Goal: Transaction & Acquisition: Download file/media

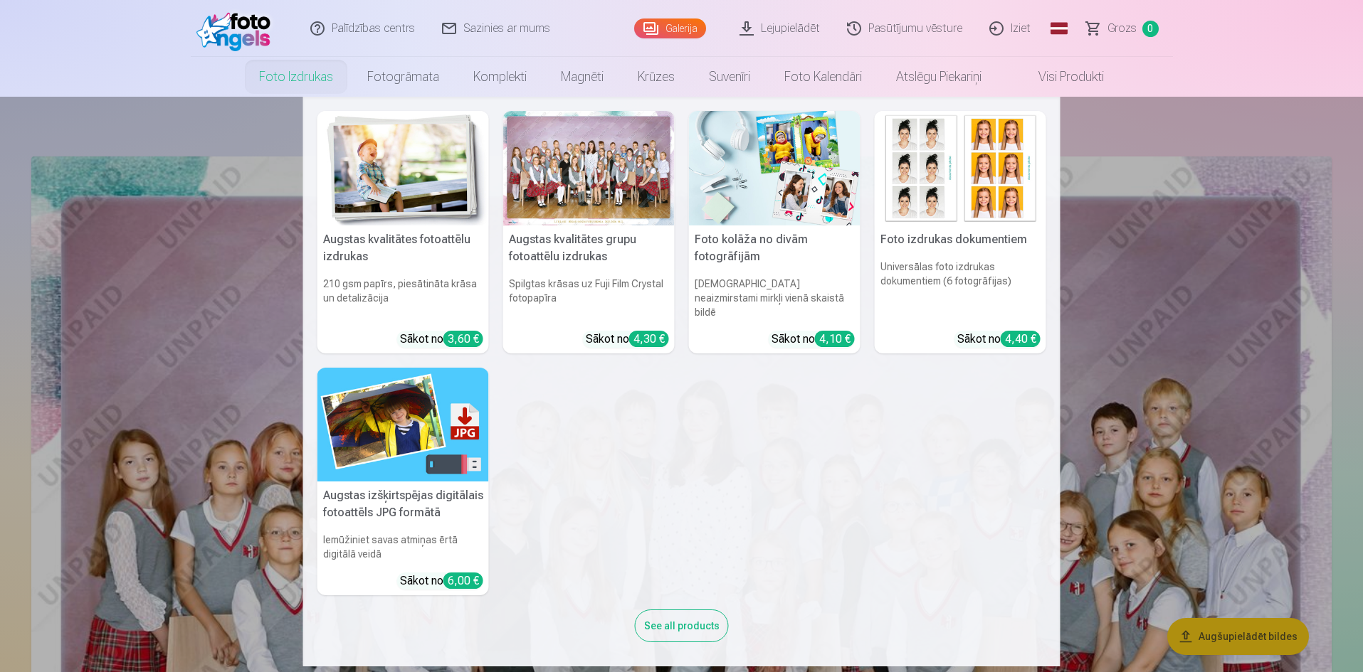
click at [387, 430] on img at bounding box center [402, 425] width 171 height 115
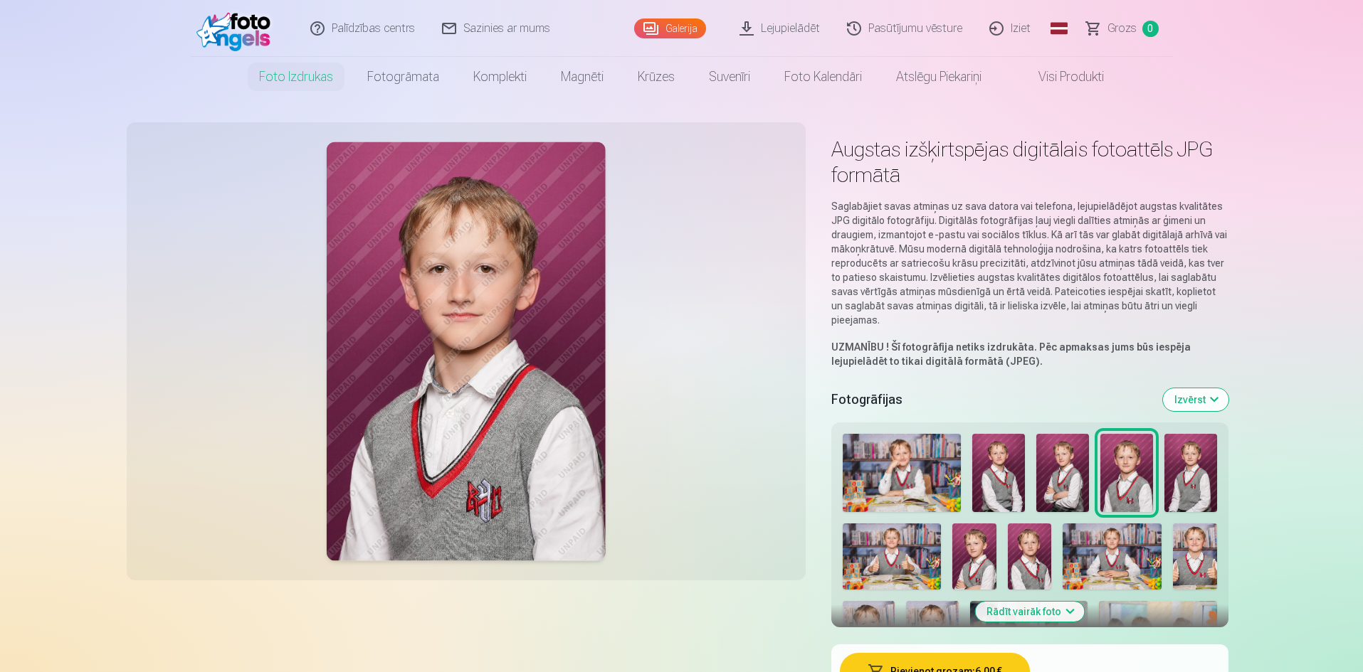
click at [793, 33] on link "Lejupielādēt" at bounding box center [780, 28] width 107 height 57
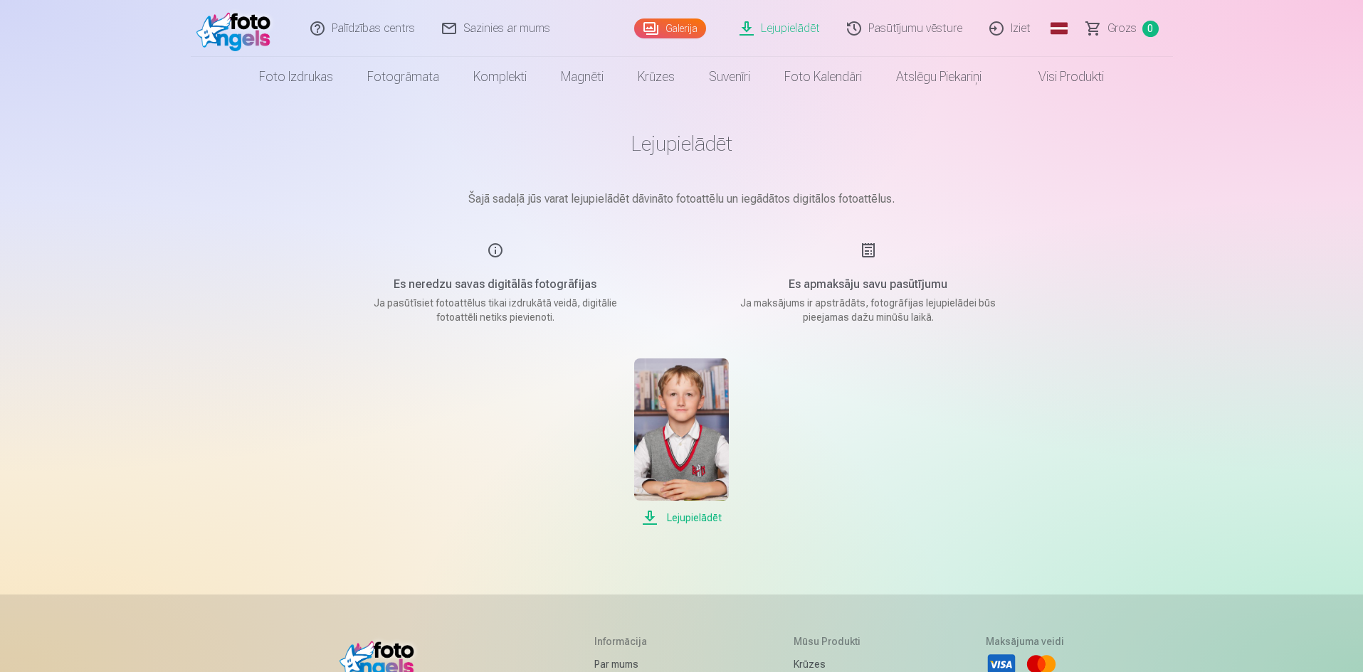
click at [697, 426] on img at bounding box center [681, 430] width 95 height 142
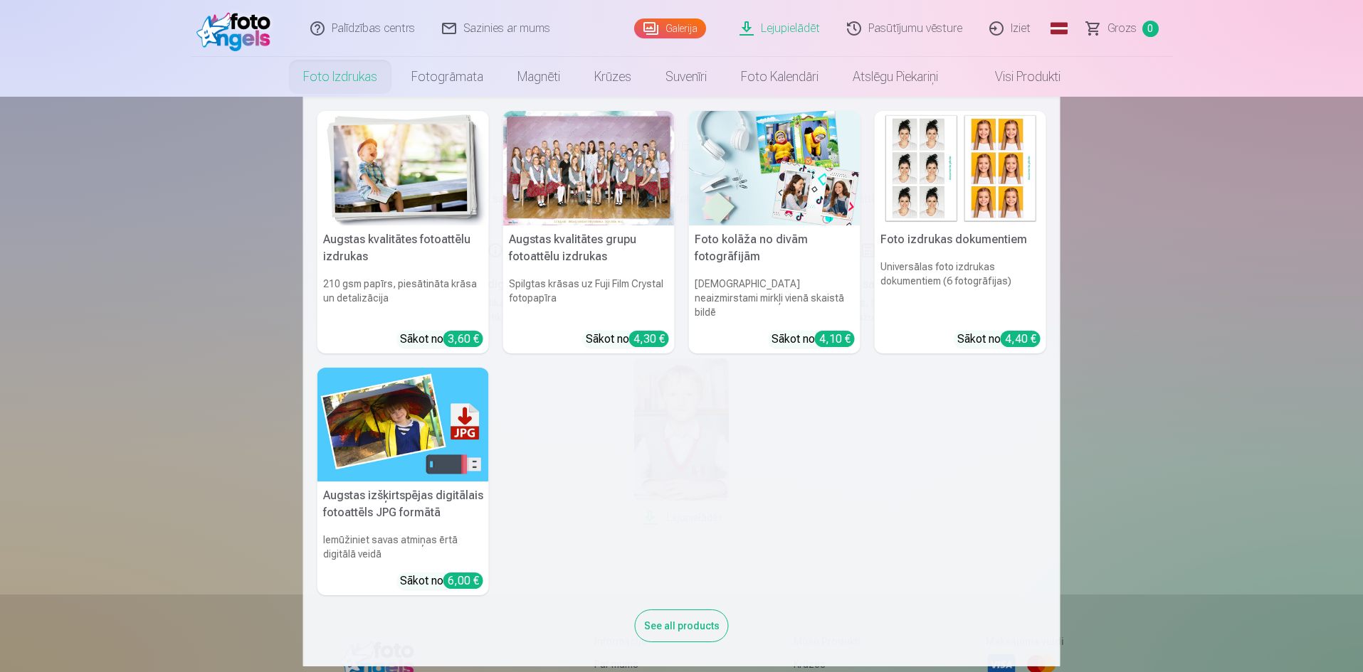
click at [371, 406] on img at bounding box center [402, 425] width 171 height 115
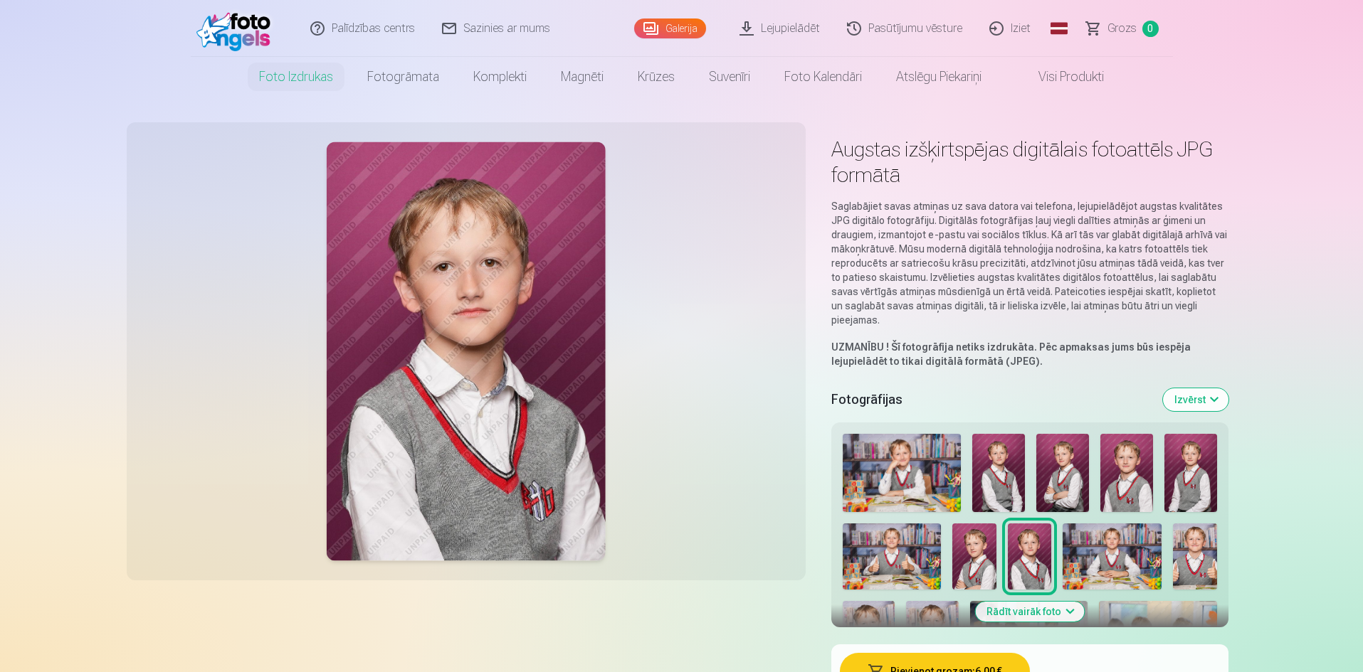
click at [902, 470] on img at bounding box center [902, 473] width 118 height 79
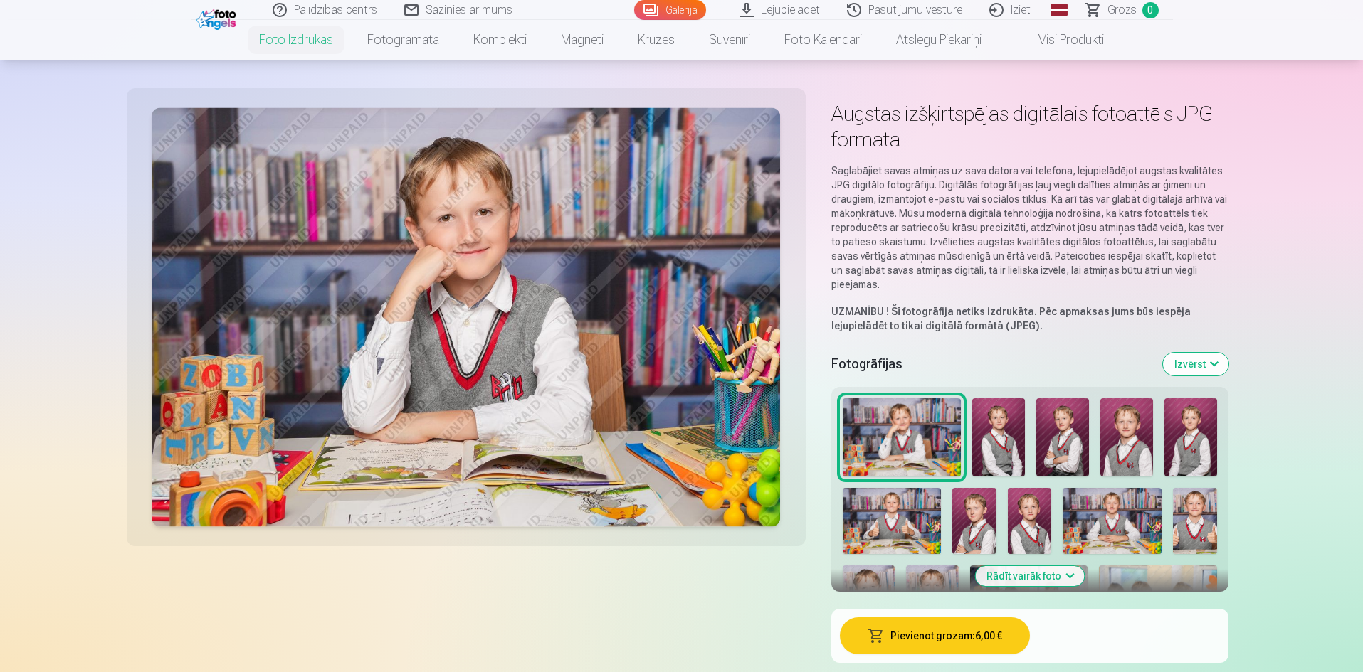
scroll to position [71, 0]
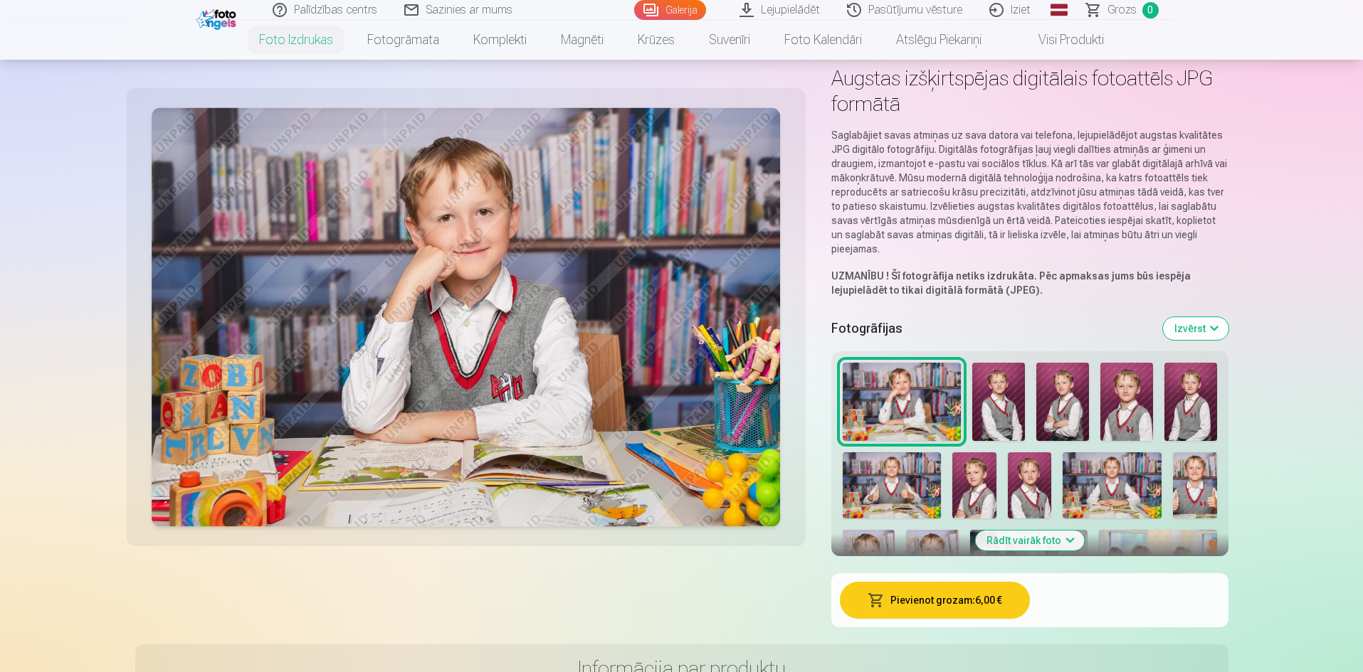
click at [960, 478] on img at bounding box center [974, 485] width 44 height 65
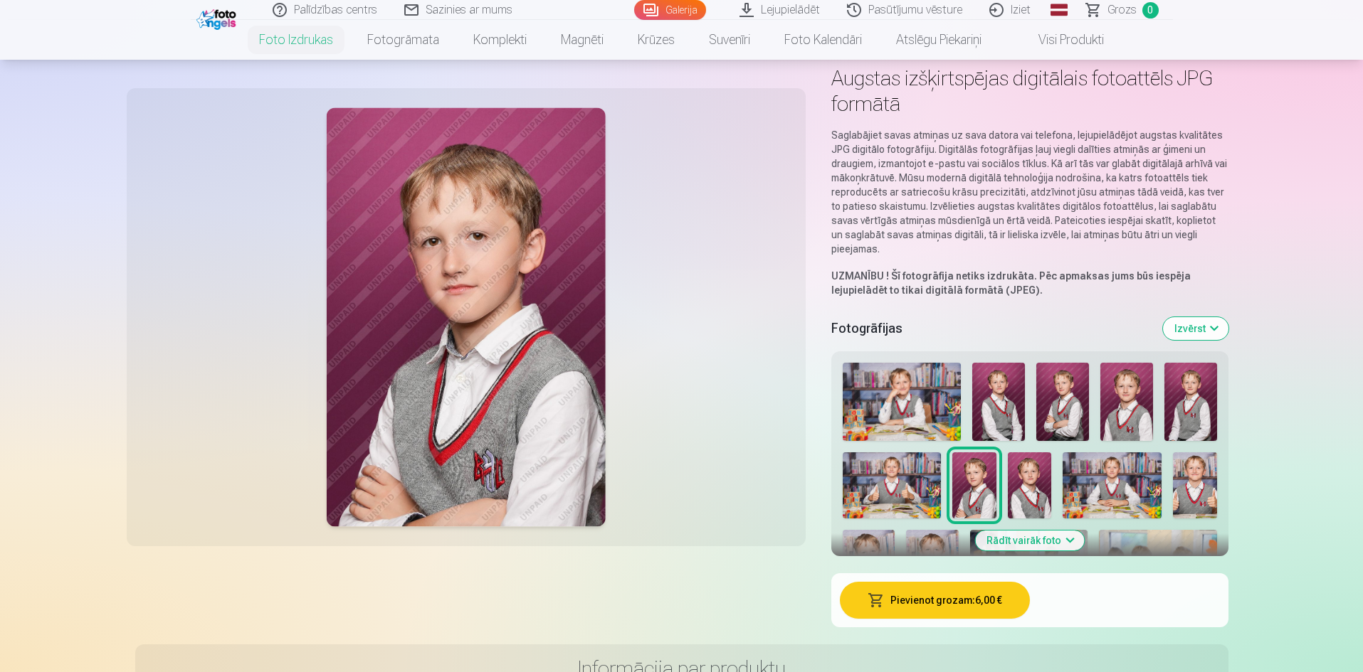
click at [1024, 492] on img at bounding box center [1030, 485] width 44 height 65
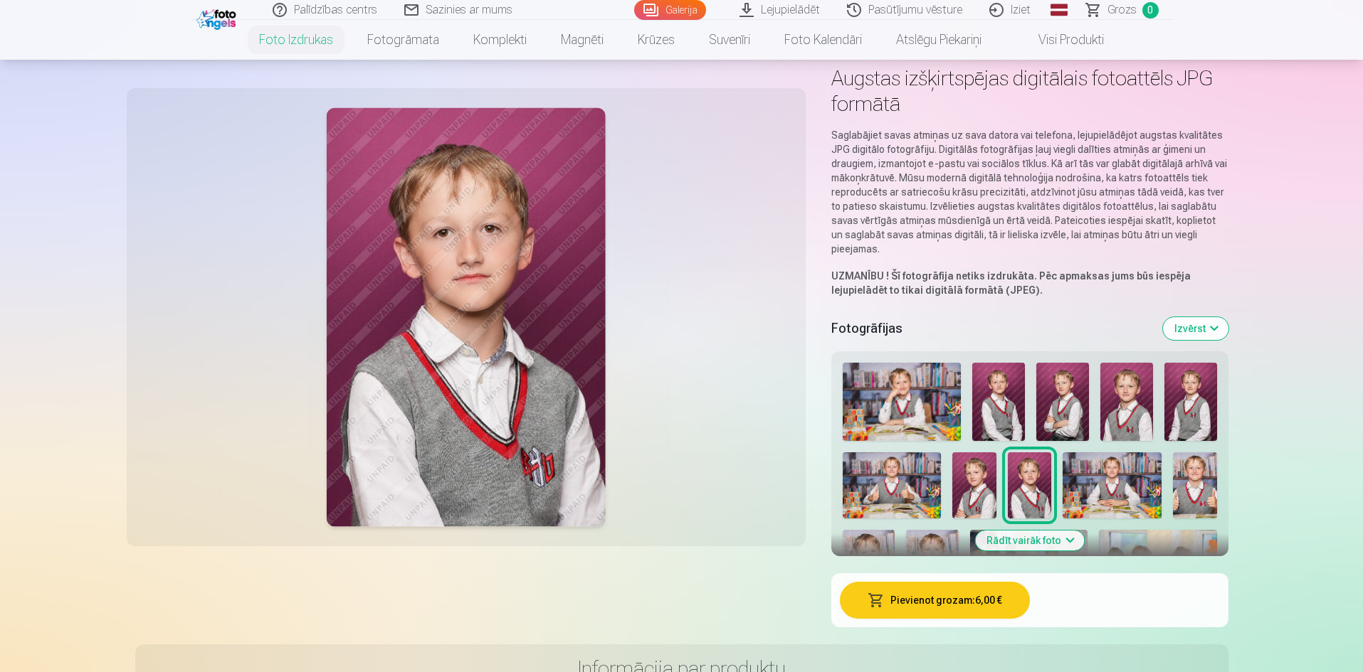
click at [897, 493] on img at bounding box center [892, 485] width 99 height 65
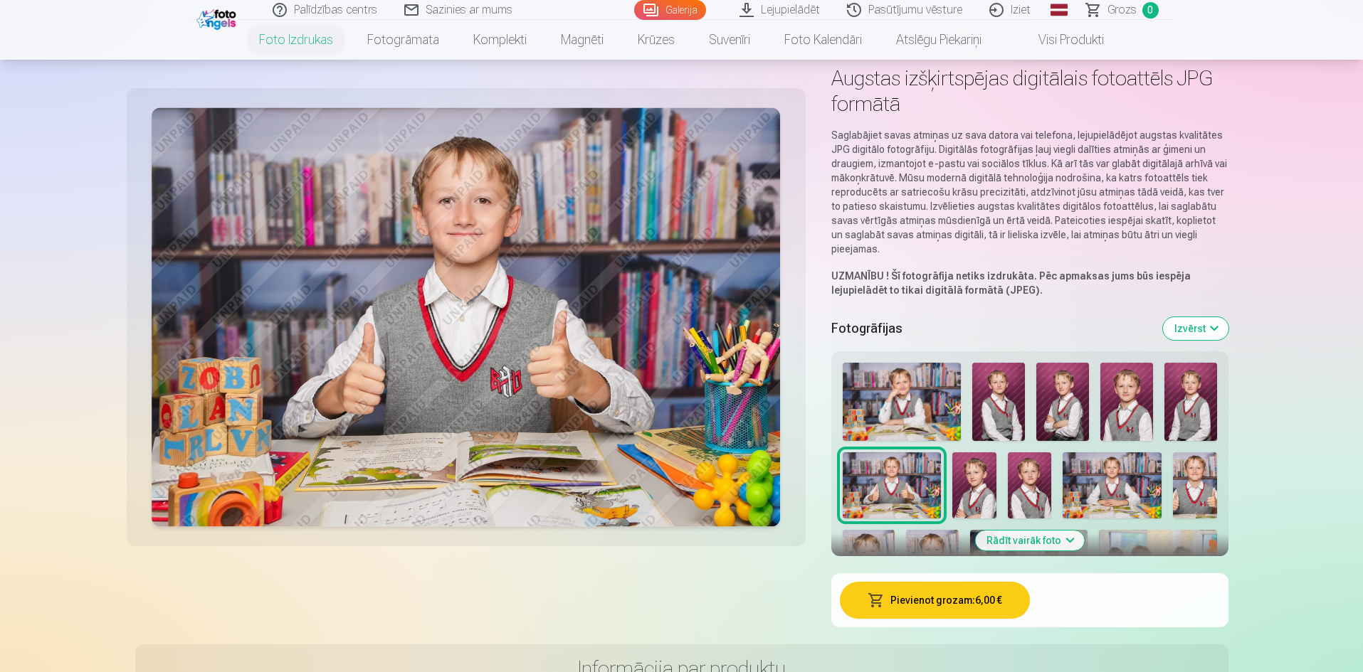
click at [1139, 496] on img at bounding box center [1111, 485] width 99 height 65
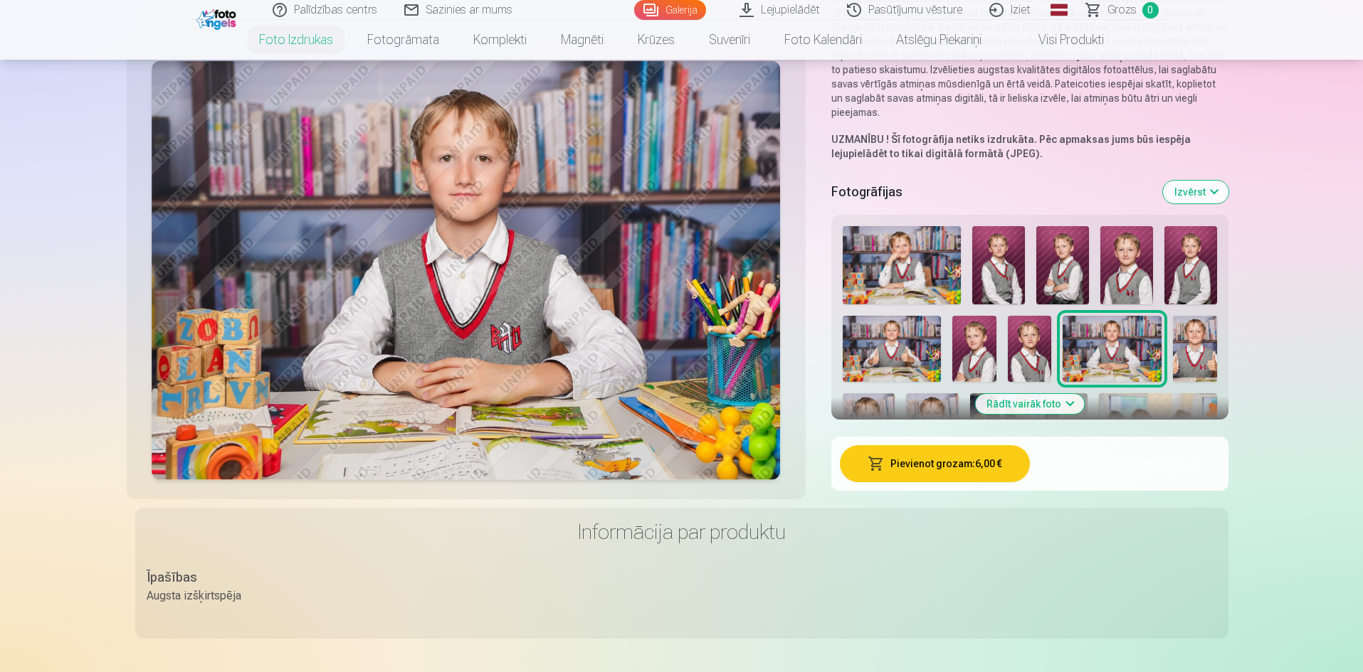
scroll to position [213, 0]
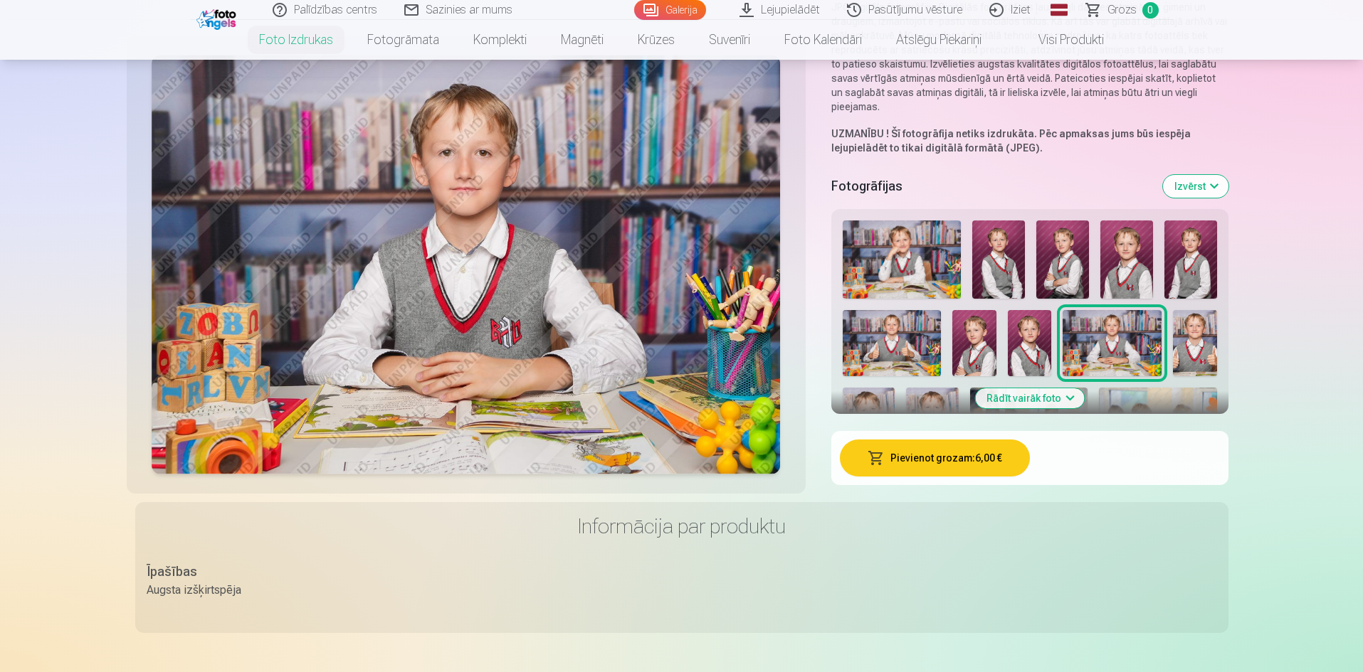
click at [1027, 399] on button "Rādīt vairāk foto" at bounding box center [1029, 399] width 109 height 20
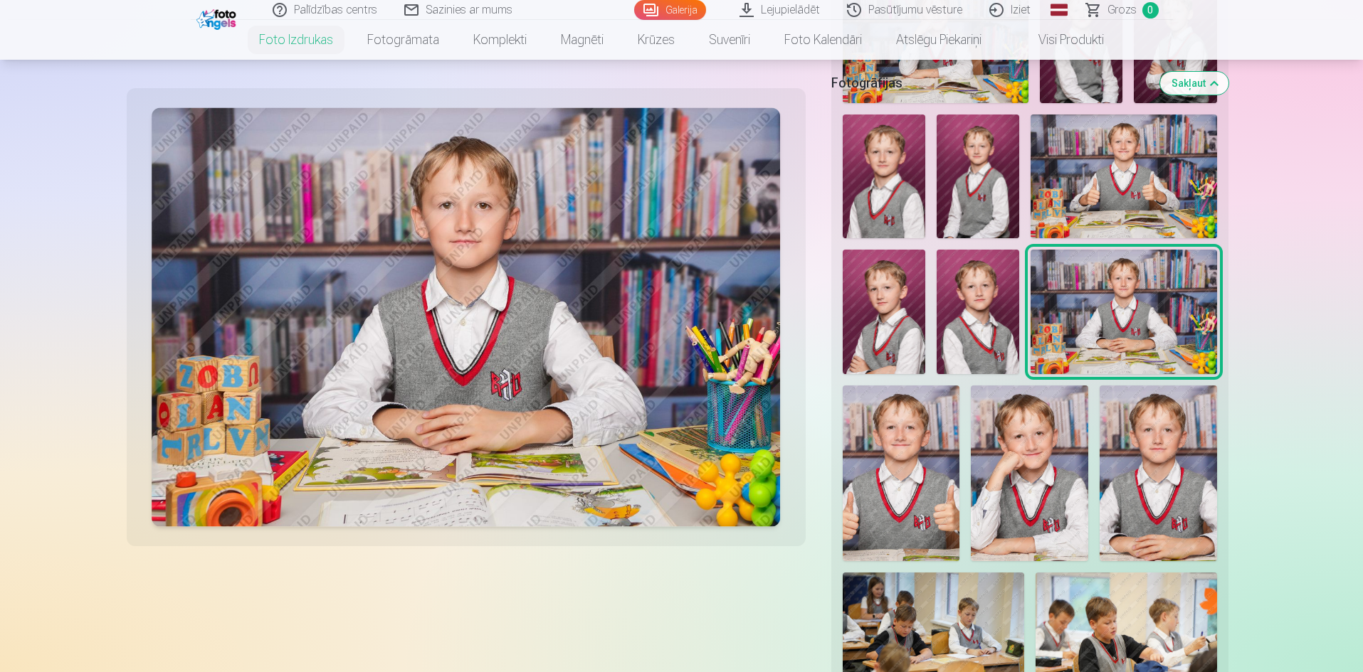
scroll to position [498, 0]
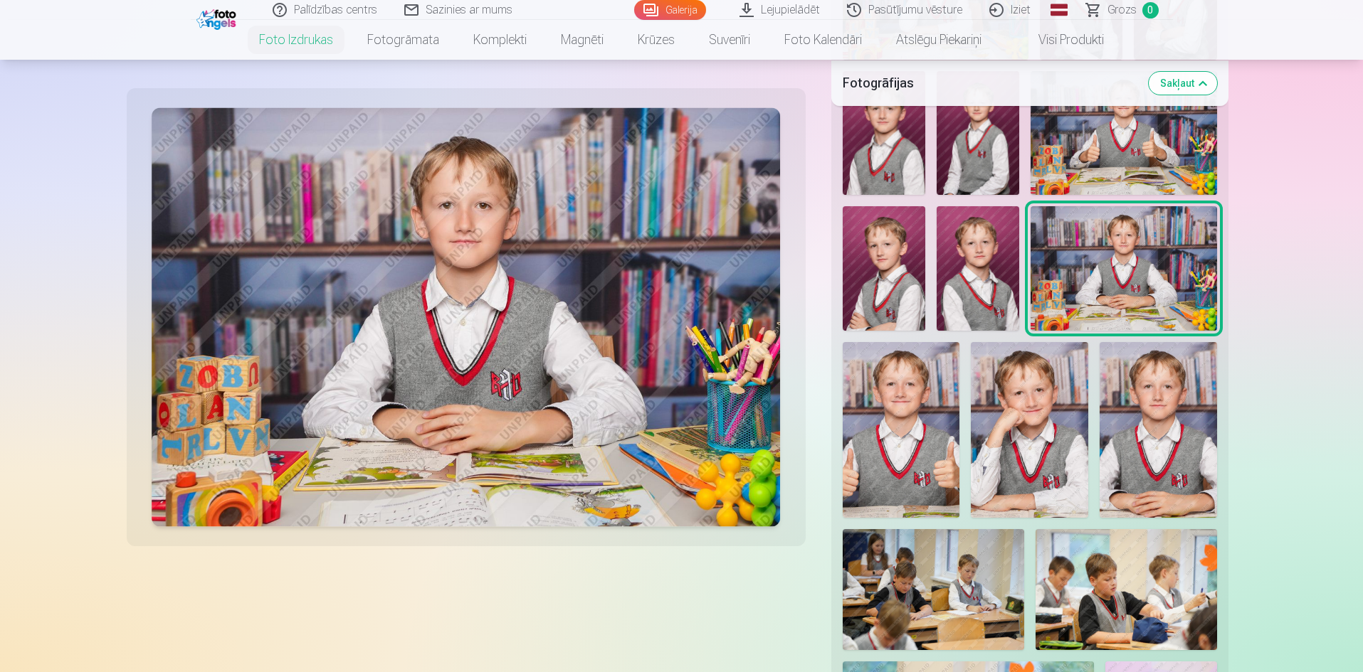
click at [1017, 426] on img at bounding box center [1029, 430] width 117 height 176
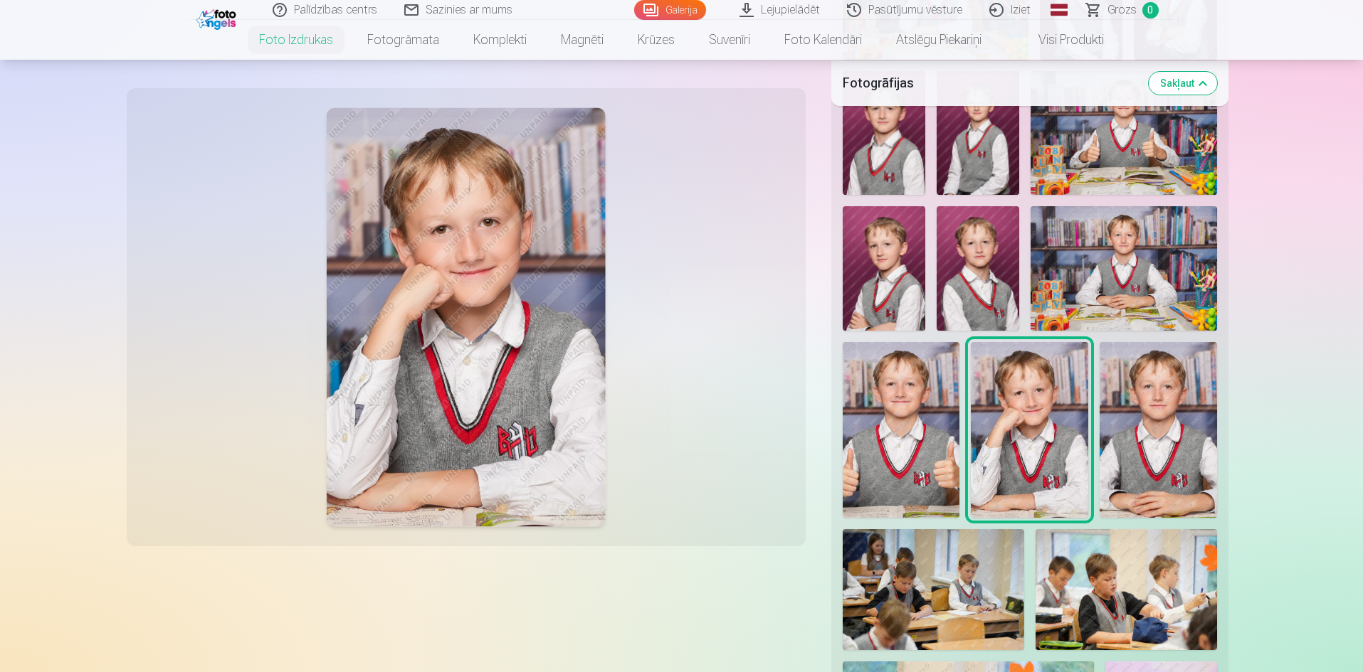
click at [1149, 426] on img at bounding box center [1157, 430] width 117 height 176
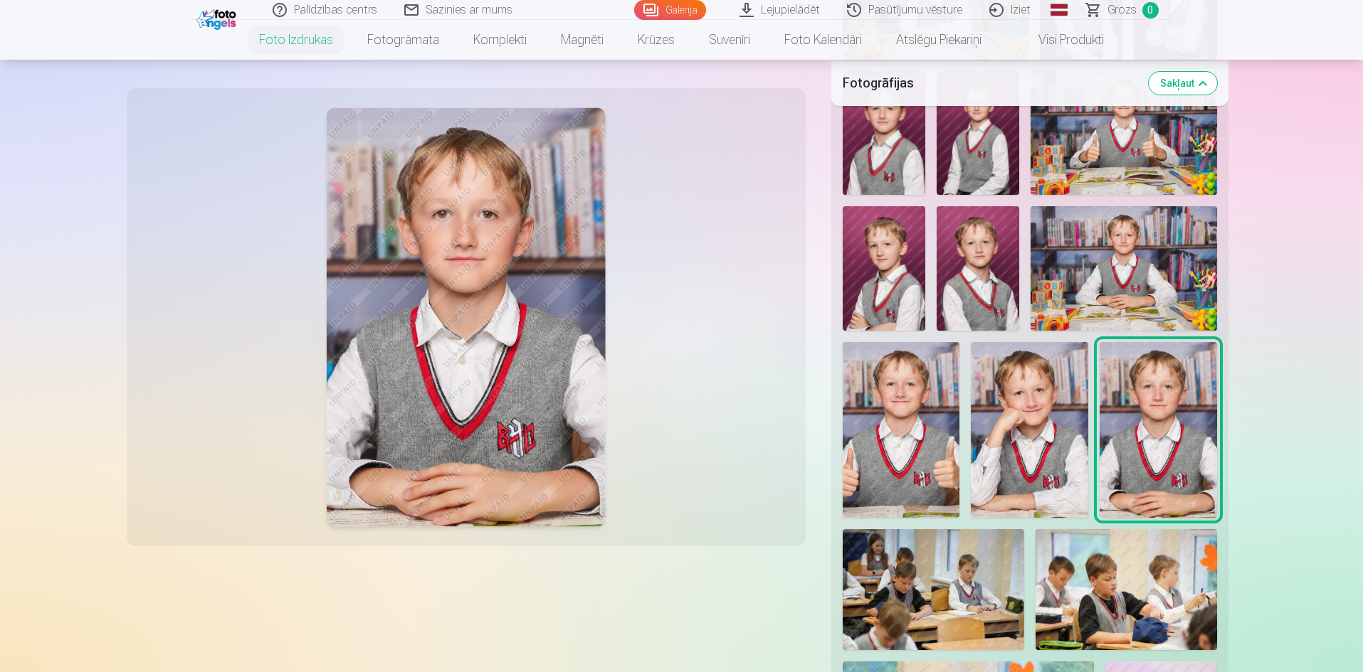
click at [1036, 432] on img at bounding box center [1029, 430] width 117 height 176
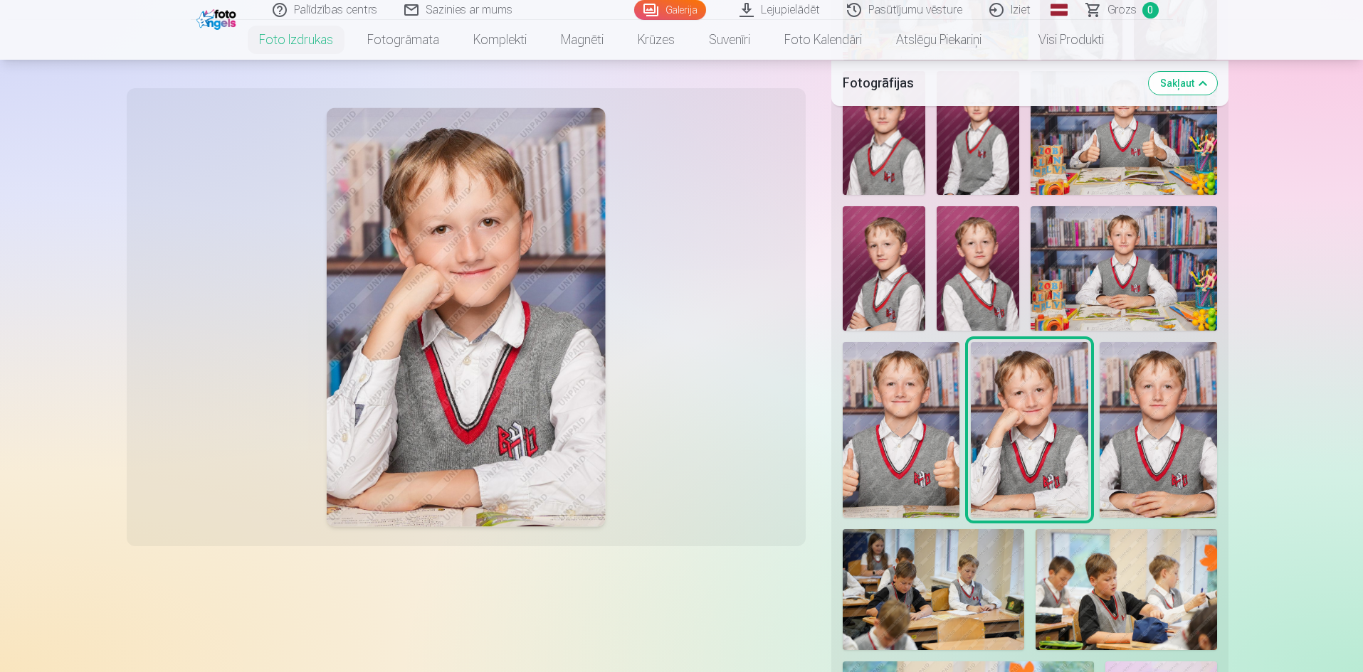
click at [1140, 438] on img at bounding box center [1157, 430] width 117 height 176
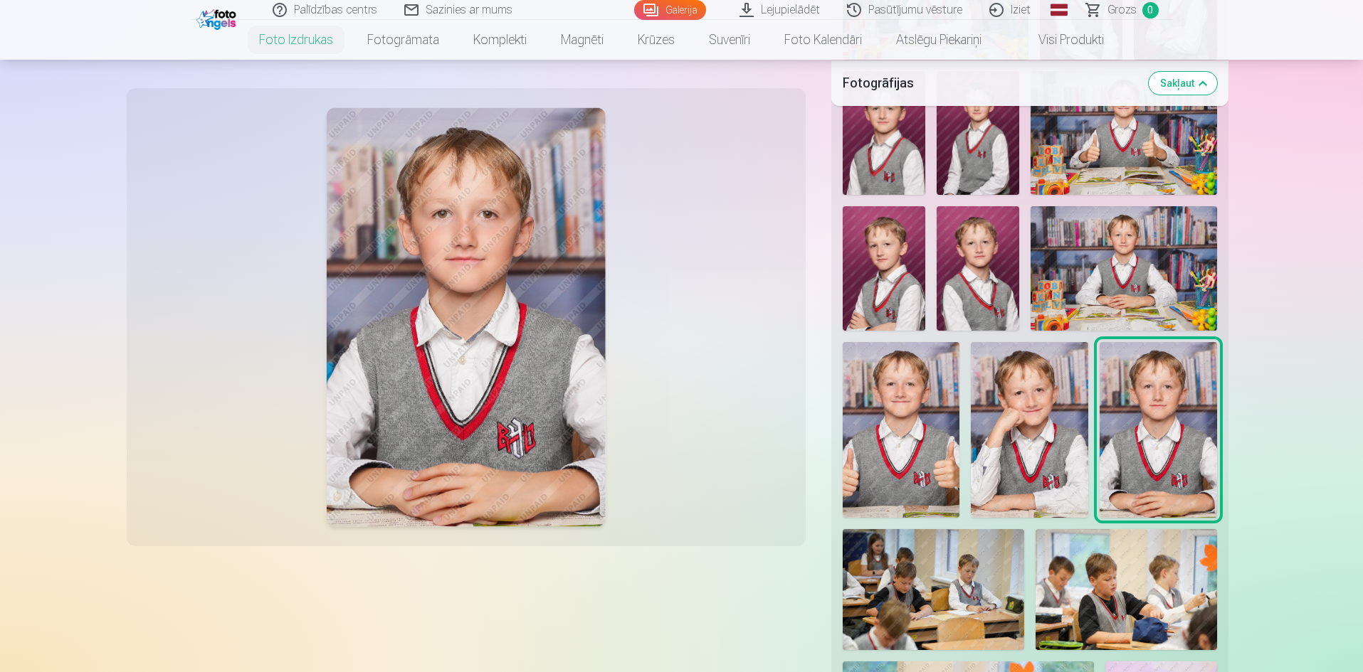
click at [1014, 445] on img at bounding box center [1029, 430] width 117 height 176
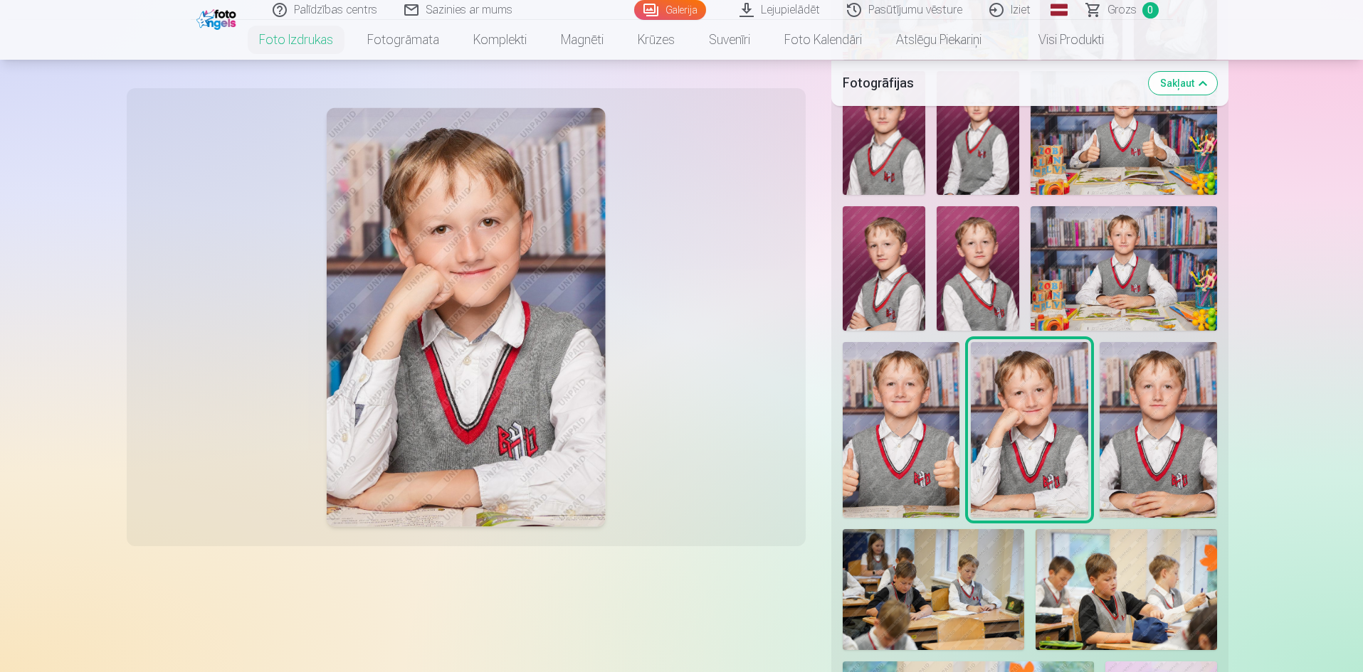
click at [1139, 450] on img at bounding box center [1157, 430] width 117 height 176
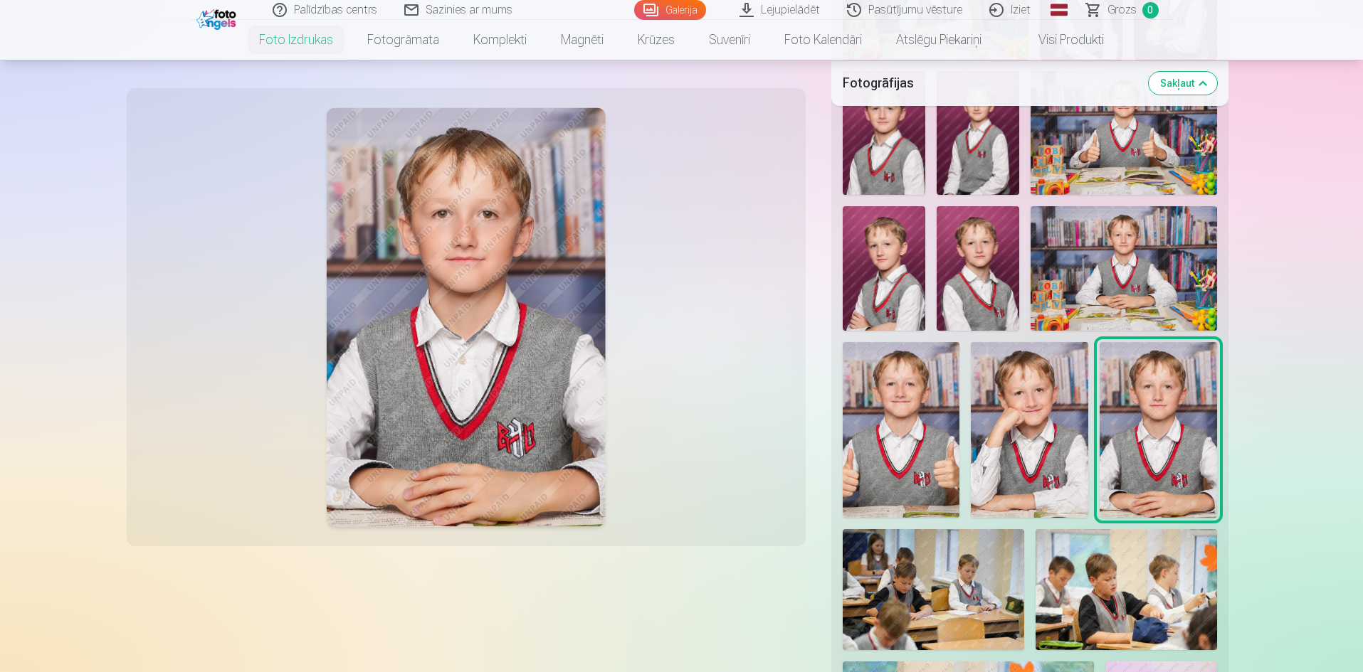
click at [1062, 440] on img at bounding box center [1029, 430] width 117 height 176
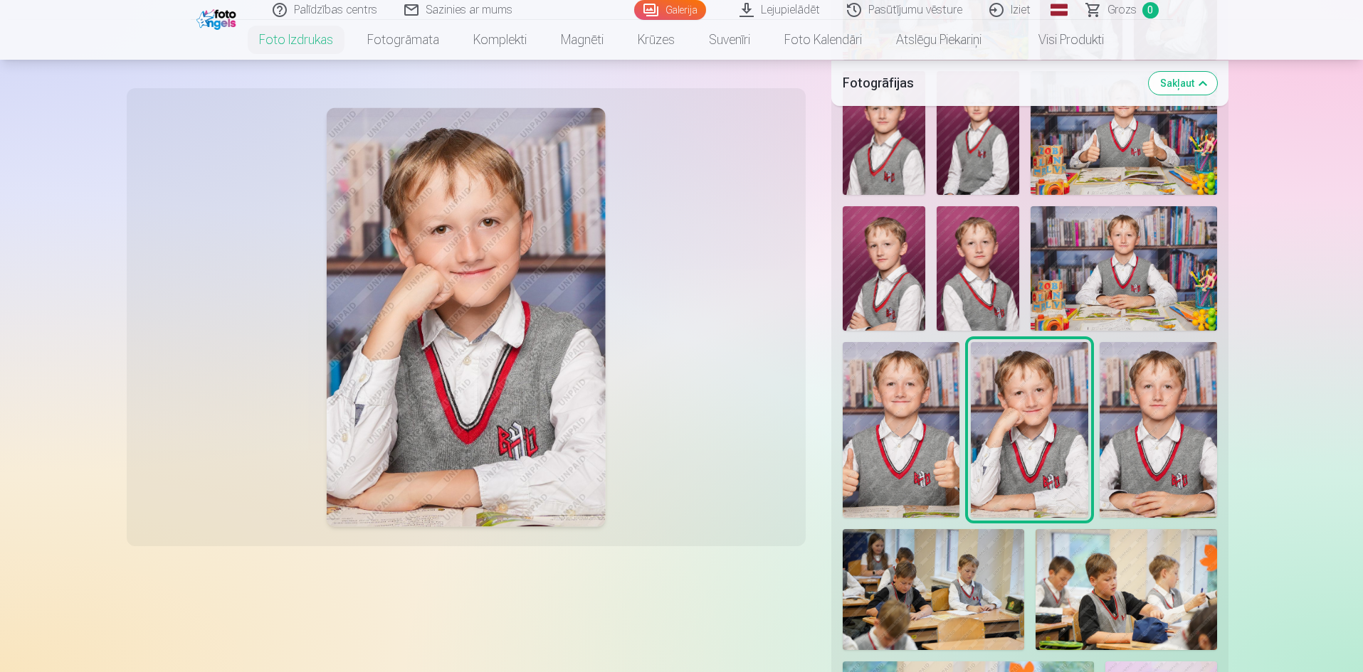
click at [1152, 442] on img at bounding box center [1157, 430] width 117 height 176
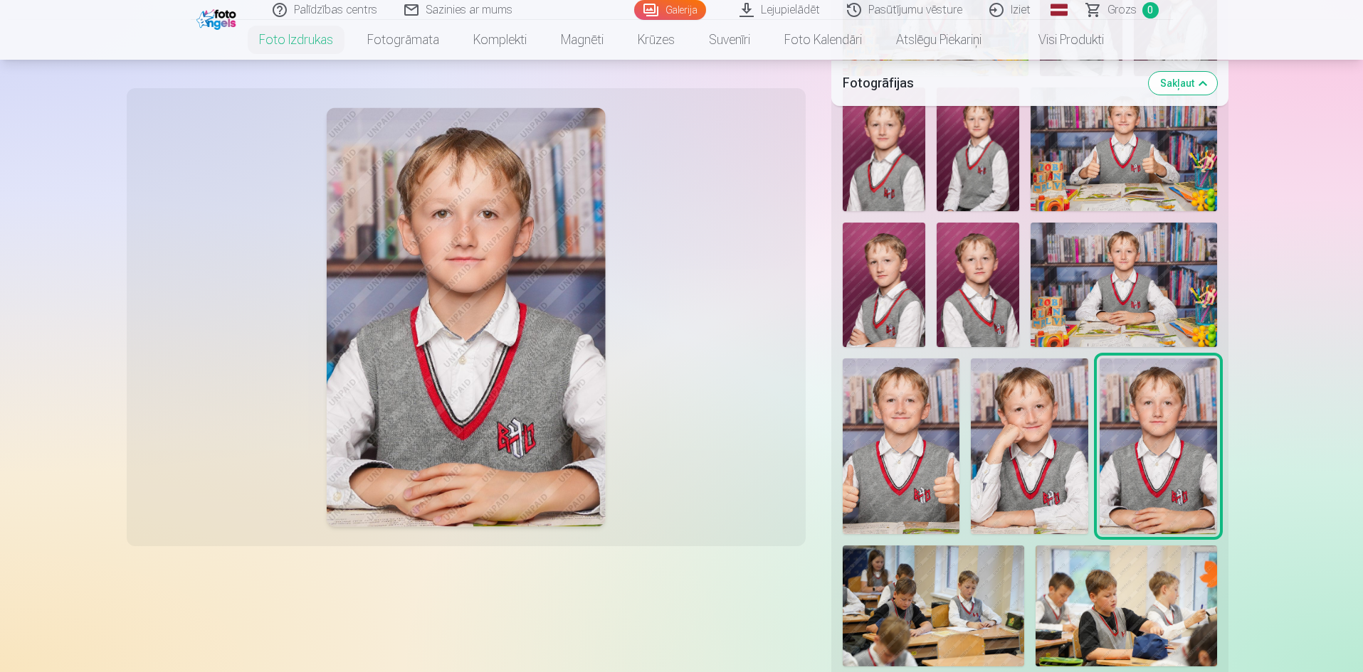
scroll to position [0, 0]
